Goal: Task Accomplishment & Management: Manage account settings

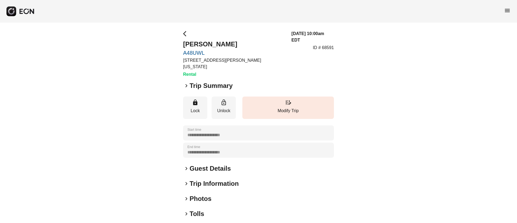
click at [221, 194] on div "keyboard_arrow_right Photos" at bounding box center [258, 198] width 151 height 9
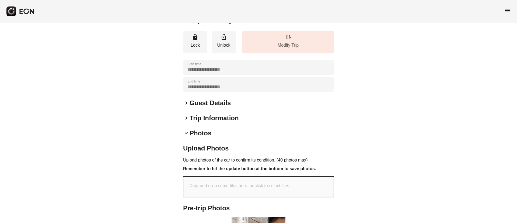
scroll to position [161, 0]
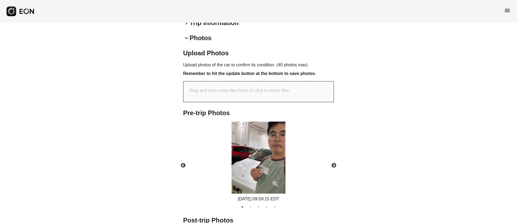
click at [509, 11] on span "menu" at bounding box center [508, 10] width 6 height 6
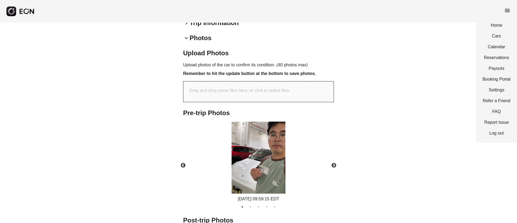
click at [498, 43] on div "Home Cars Calendar Reservations Payouts Booking Portal Settings Refer a Friend …" at bounding box center [497, 79] width 41 height 127
click at [498, 44] on link "Calendar" at bounding box center [497, 47] width 28 height 6
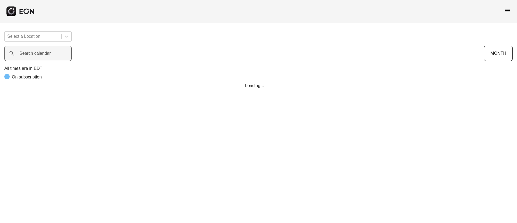
scroll to position [0, 109]
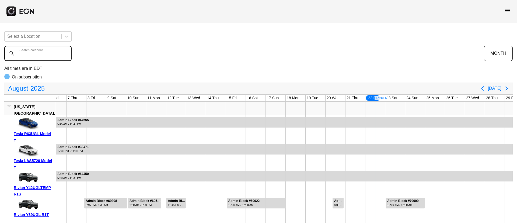
click at [32, 48] on div "Search calendar" at bounding box center [244, 53] width 480 height 15
paste calendar "******"
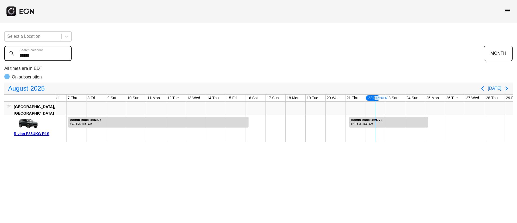
type calendar "******"
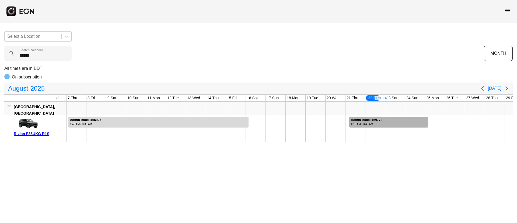
click at [386, 124] on div at bounding box center [389, 122] width 79 height 11
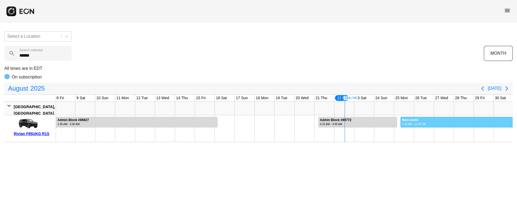
scroll to position [0, 152]
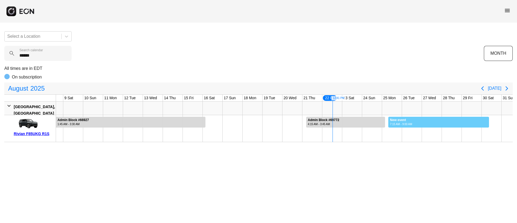
drag, startPoint x: 432, startPoint y: 121, endPoint x: 490, endPoint y: 126, distance: 58.2
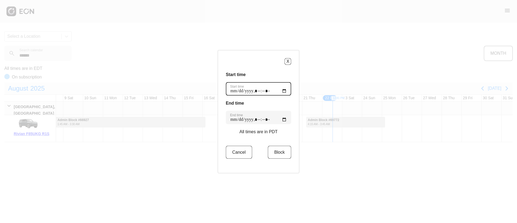
click at [282, 91] on time "Start time" at bounding box center [258, 88] width 65 height 13
click at [278, 90] on time "Start time" at bounding box center [258, 88] width 65 height 13
click at [284, 91] on time "Start time" at bounding box center [258, 88] width 65 height 13
type time "**********"
click at [270, 82] on time "Start time" at bounding box center [258, 88] width 65 height 13
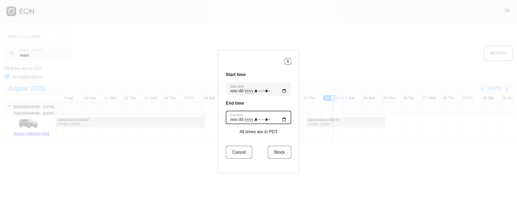
click at [283, 120] on time "End time" at bounding box center [258, 117] width 65 height 13
type time "**********"
click at [259, 102] on h3 "End time" at bounding box center [258, 103] width 65 height 6
click at [276, 154] on button "Block" at bounding box center [279, 152] width 23 height 13
